Goal: Check status

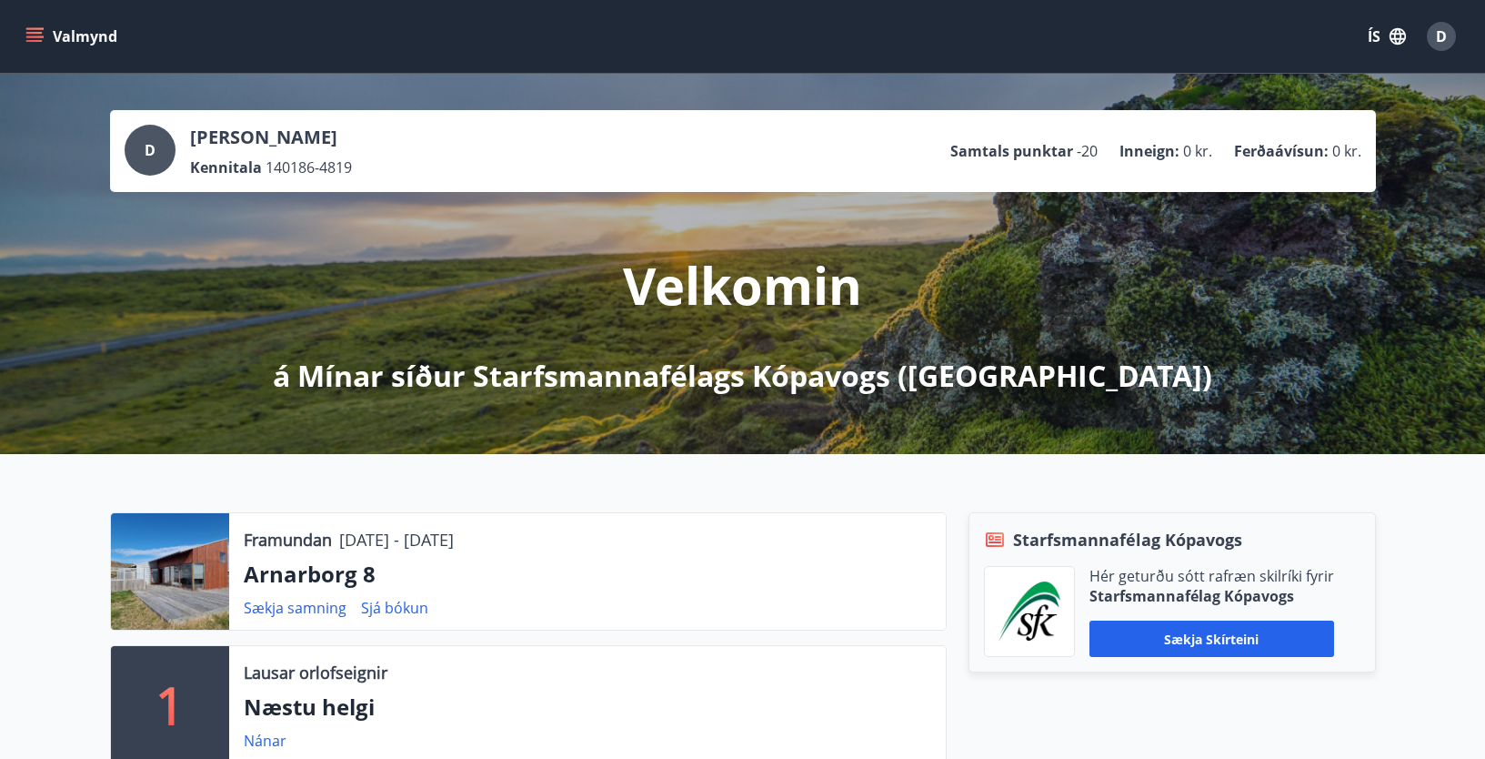
click at [34, 32] on icon "menu" at bounding box center [34, 33] width 16 height 2
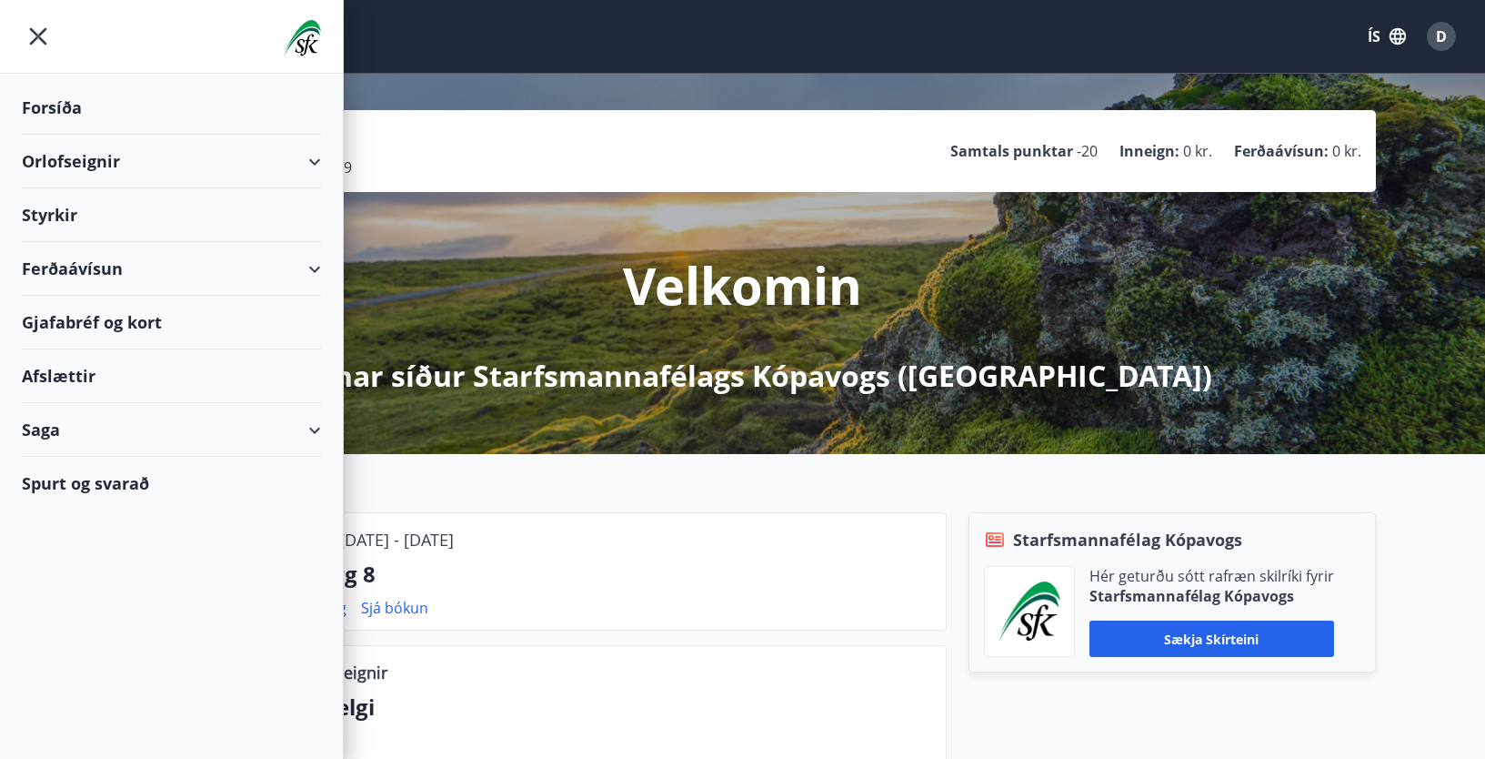
click at [317, 154] on div "Orlofseignir" at bounding box center [171, 162] width 299 height 54
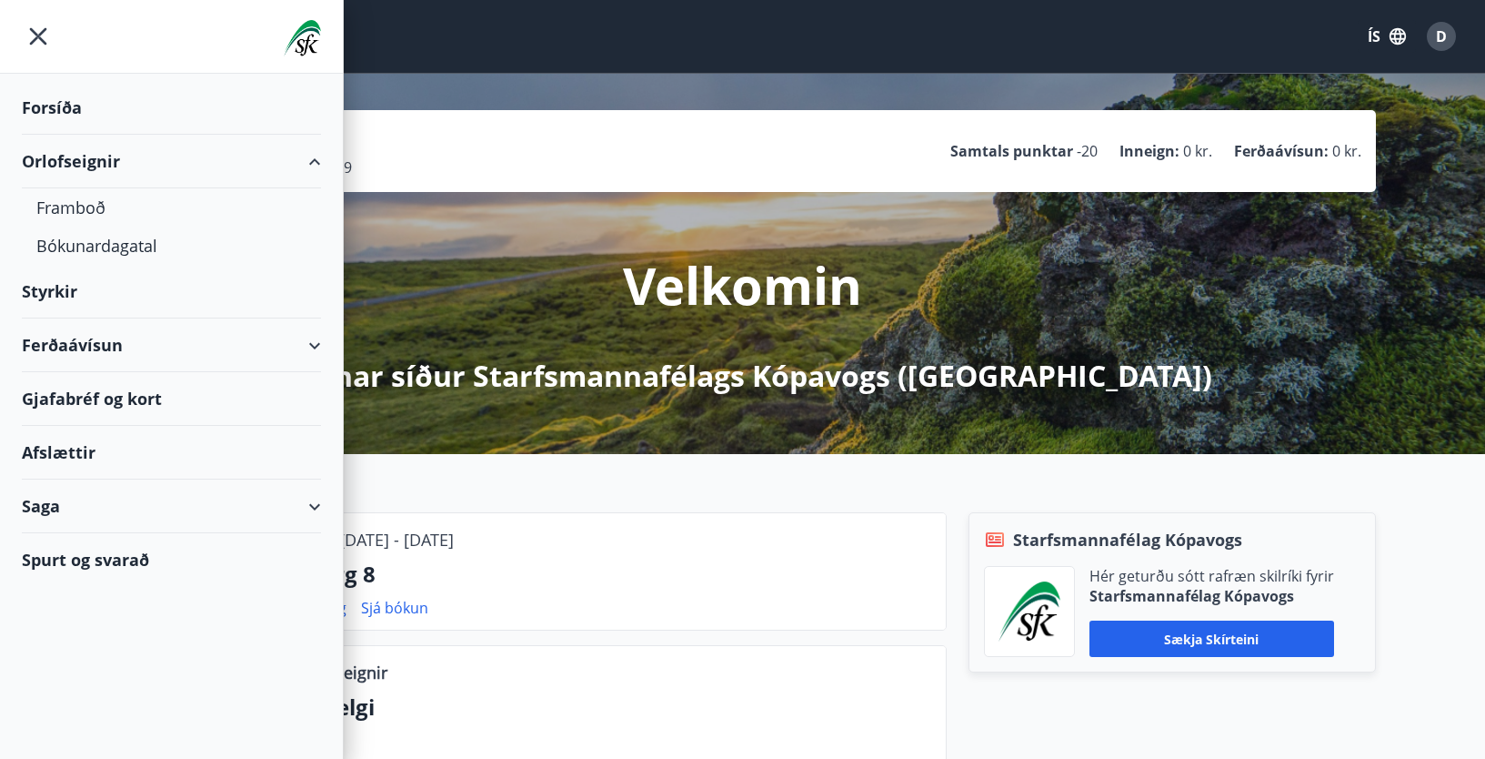
click at [318, 500] on div "Saga" at bounding box center [171, 506] width 299 height 54
click at [56, 591] on div "Bókanir" at bounding box center [171, 590] width 270 height 38
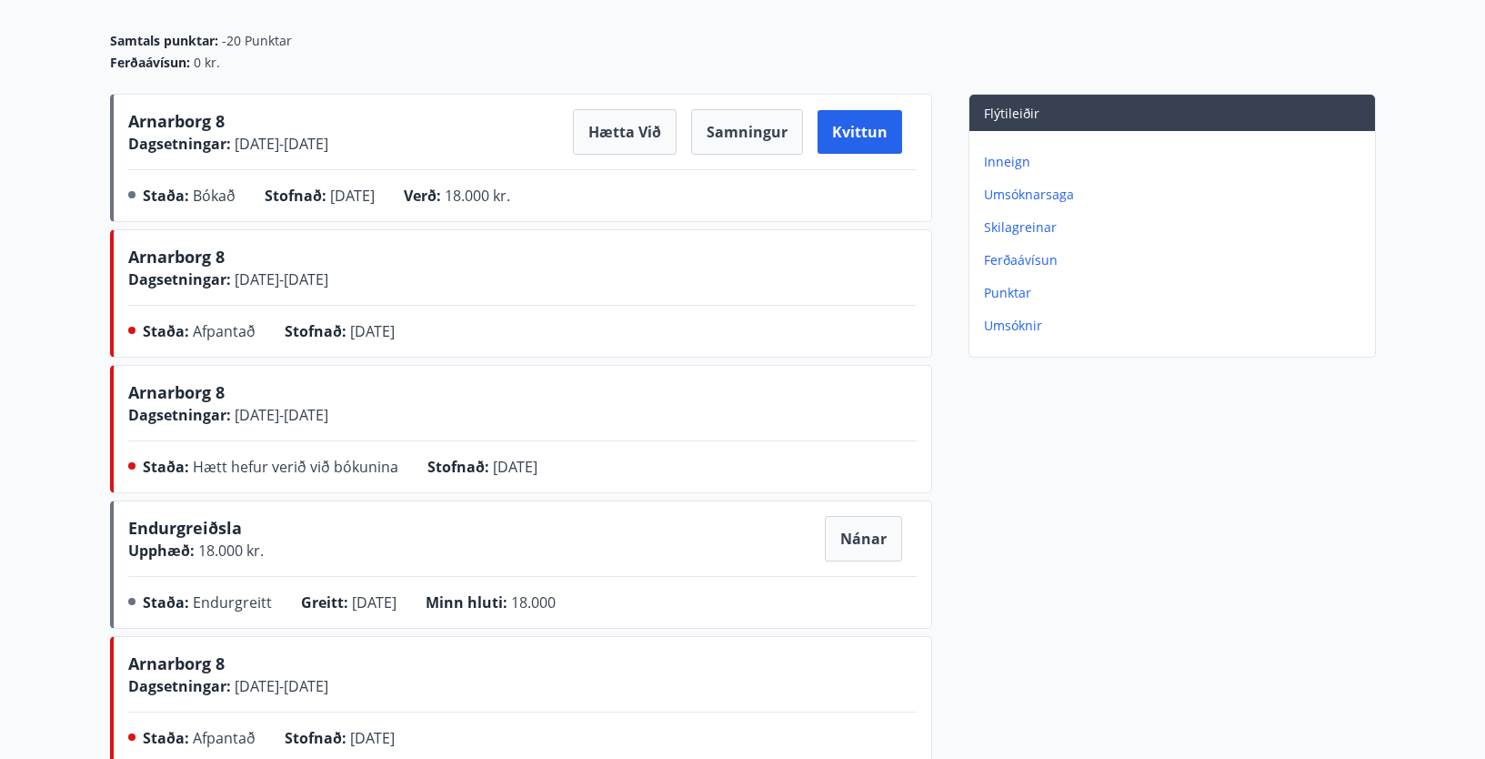
scroll to position [182, 0]
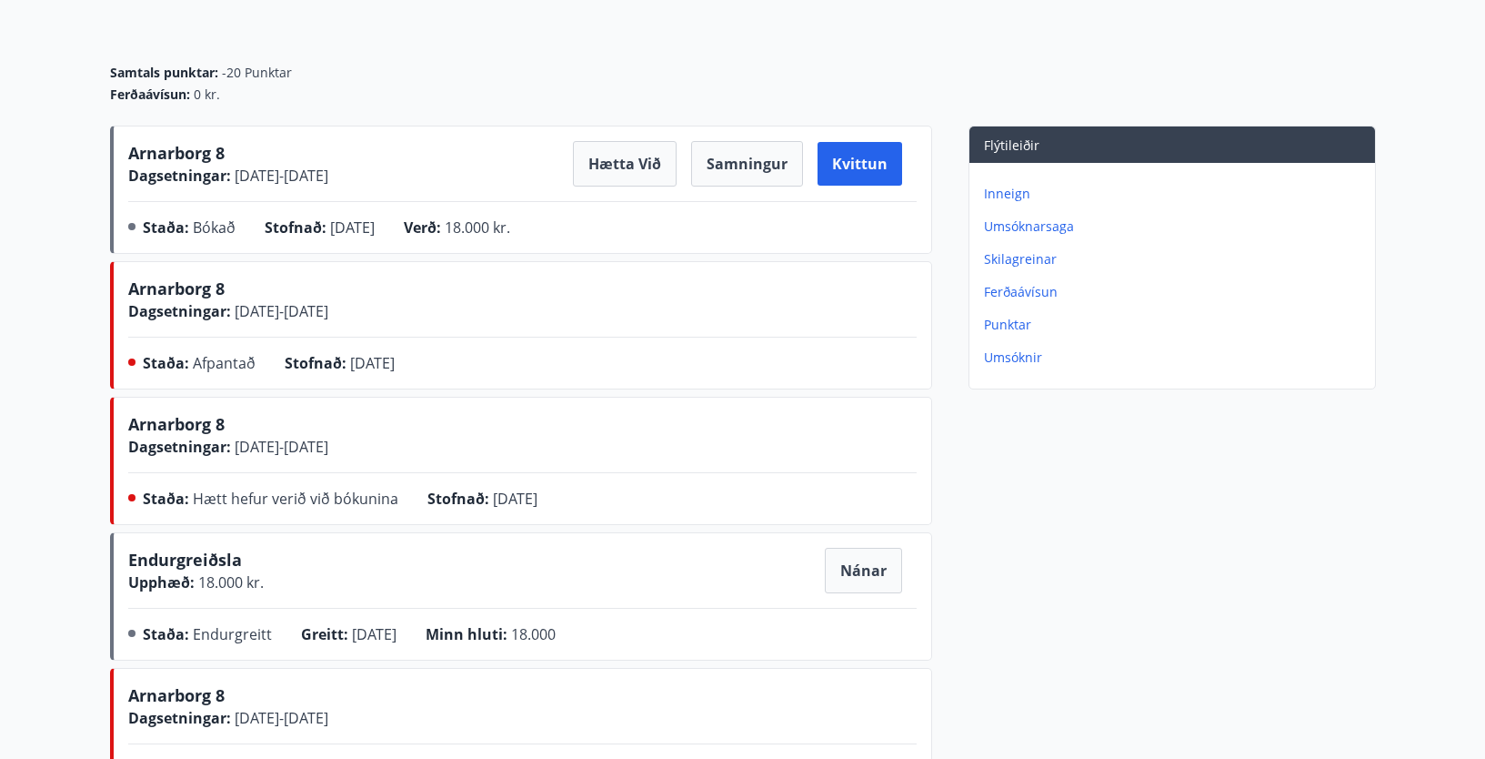
drag, startPoint x: 523, startPoint y: 33, endPoint x: 587, endPoint y: 44, distance: 64.6
click at [524, 33] on div "Samtals punktar : -20 Punktar Ferðaávísun : 0 kr." at bounding box center [743, 76] width 1266 height 98
click at [659, 79] on div "Samtals punktar : -20 Punktar" at bounding box center [743, 73] width 1266 height 18
